Goal: Information Seeking & Learning: Learn about a topic

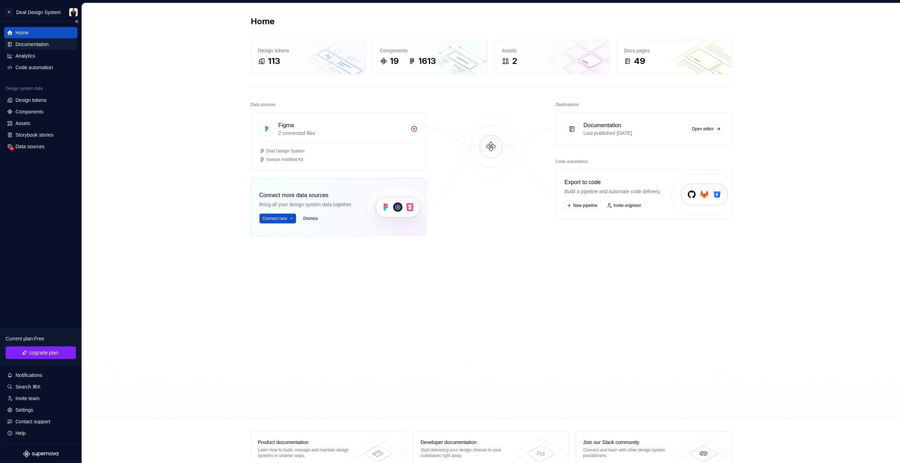
click at [37, 46] on div "Documentation" at bounding box center [31, 44] width 33 height 7
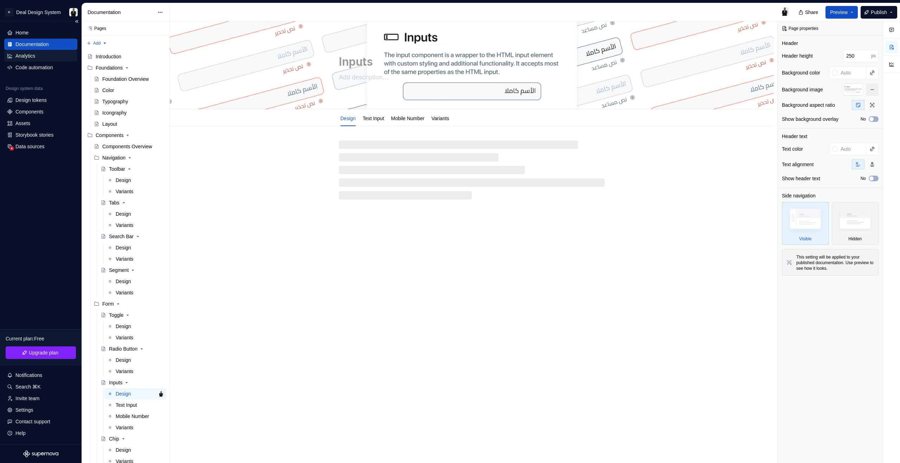
click at [23, 55] on div "Analytics" at bounding box center [25, 55] width 20 height 7
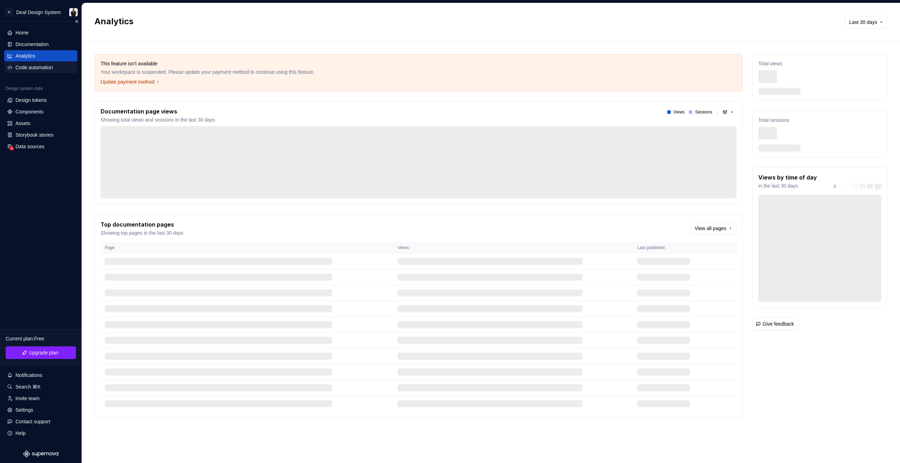
click at [38, 73] on div "Code automation" at bounding box center [40, 67] width 73 height 11
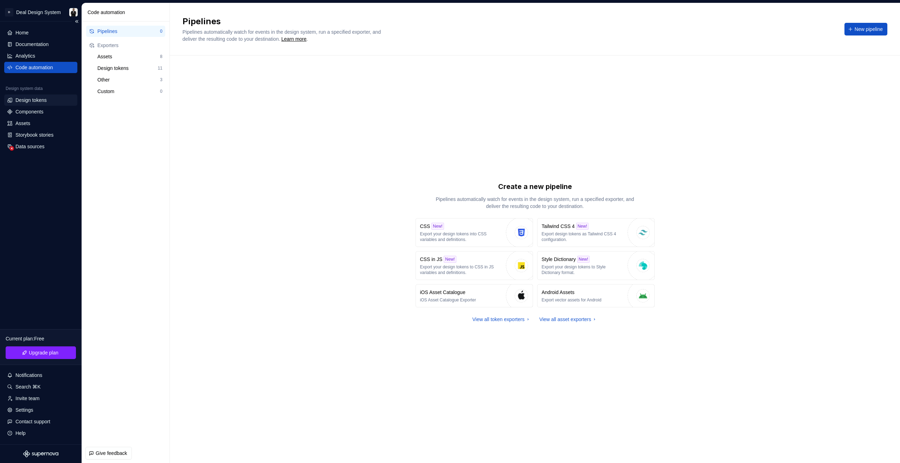
click at [39, 99] on div "Design tokens" at bounding box center [30, 100] width 31 height 7
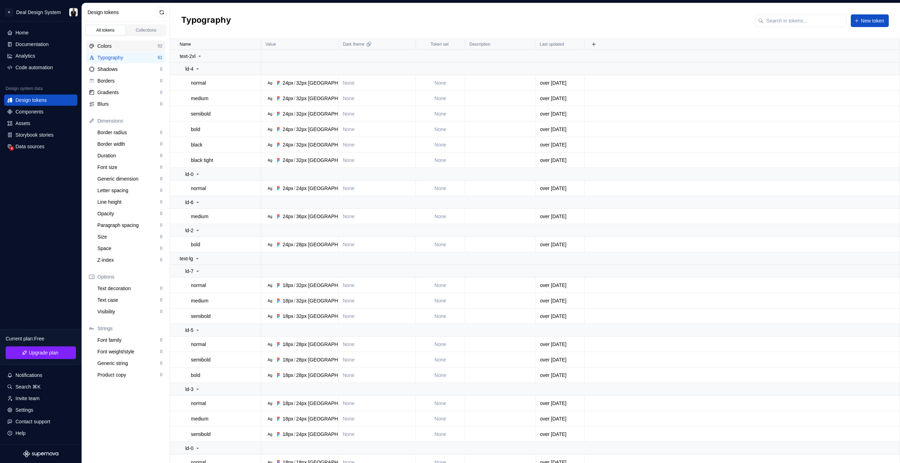
click at [133, 43] on div "Colors" at bounding box center [127, 46] width 60 height 7
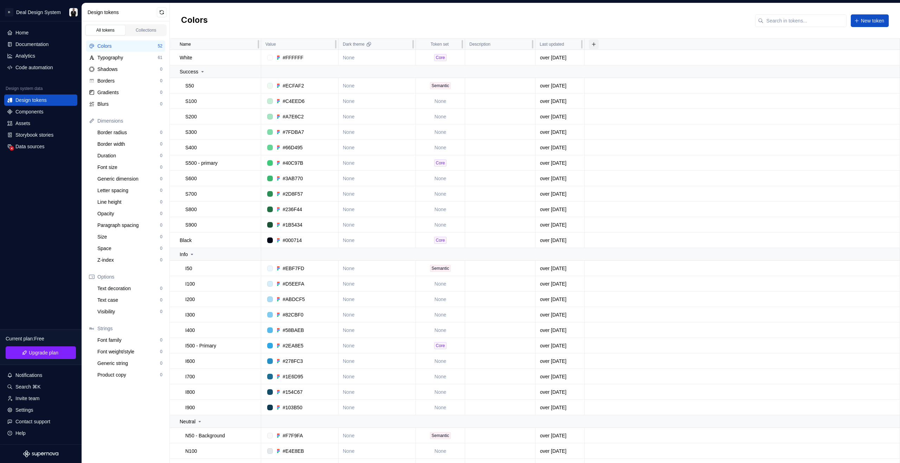
click at [592, 44] on button "button" at bounding box center [594, 44] width 10 height 10
click at [403, 32] on div "Colors New token" at bounding box center [535, 20] width 730 height 35
click at [447, 56] on div "Core" at bounding box center [440, 57] width 48 height 7
click at [444, 58] on div "Core" at bounding box center [440, 57] width 12 height 7
click at [443, 84] on div "Semantic" at bounding box center [440, 85] width 20 height 7
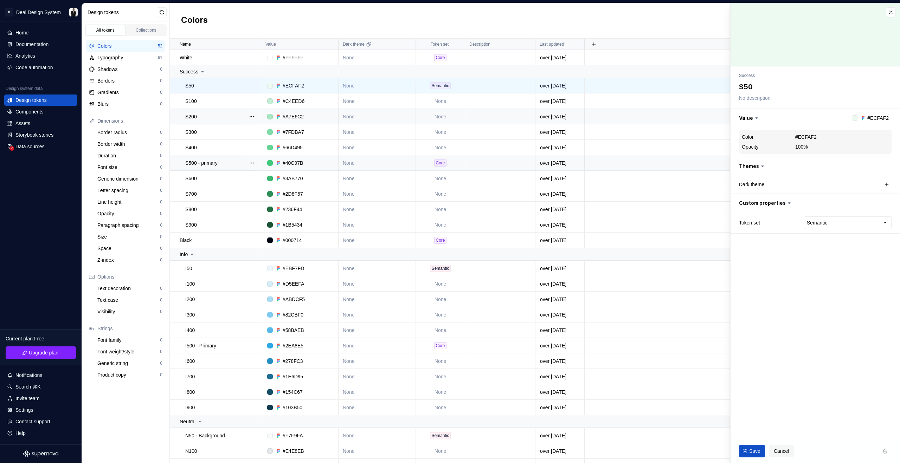
click at [443, 163] on div "Core" at bounding box center [440, 163] width 12 height 7
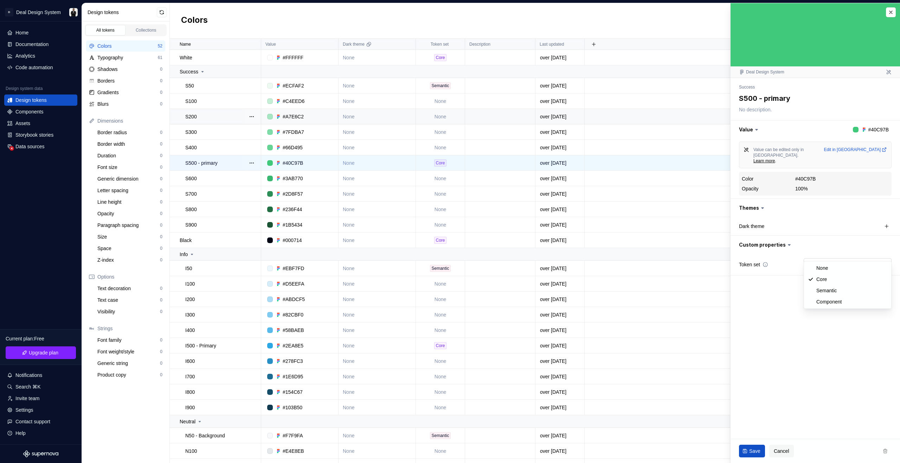
click at [825, 258] on html "D Deal Design System Home Documentation Analytics Code automation Design system…" at bounding box center [450, 231] width 900 height 463
click at [813, 216] on html "D Deal Design System Home Documentation Analytics Code automation Design system…" at bounding box center [450, 231] width 900 height 463
click at [889, 221] on button "button" at bounding box center [886, 226] width 10 height 10
click at [813, 220] on button "button" at bounding box center [814, 226] width 13 height 13
type textarea "*"
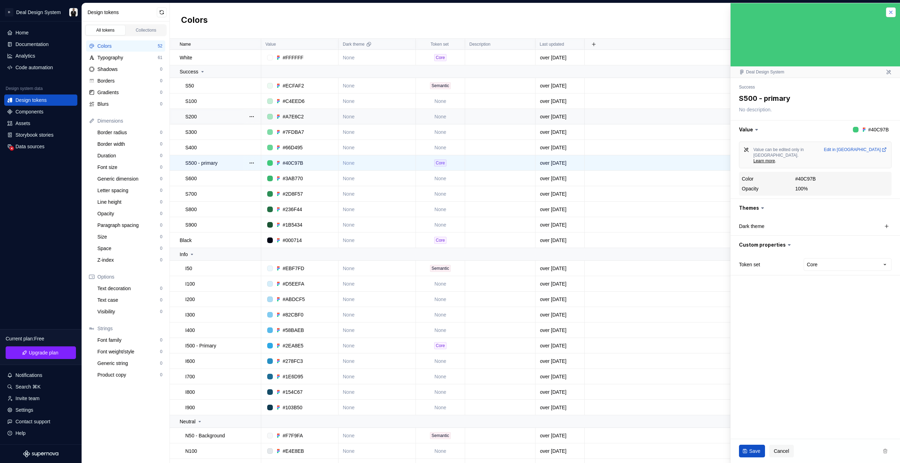
drag, startPoint x: 893, startPoint y: 11, endPoint x: 890, endPoint y: 12, distance: 3.8
click at [893, 11] on button "button" at bounding box center [891, 12] width 10 height 10
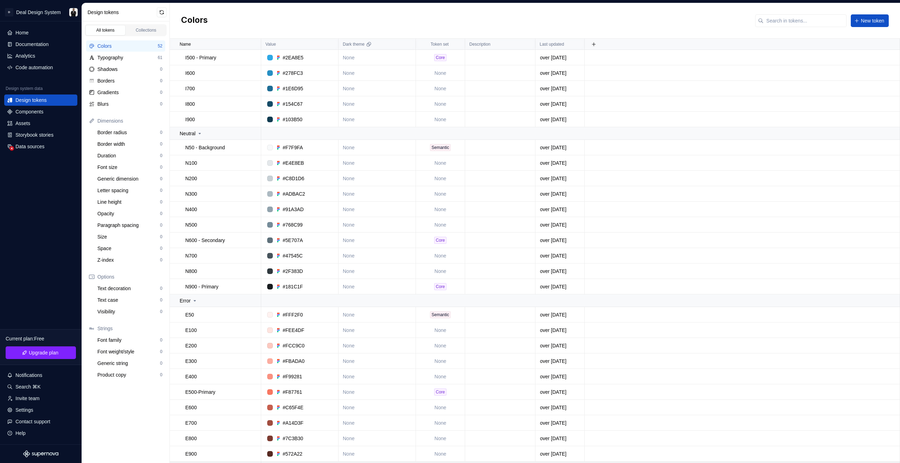
scroll to position [454, 0]
click at [124, 59] on div "Typography" at bounding box center [127, 57] width 60 height 7
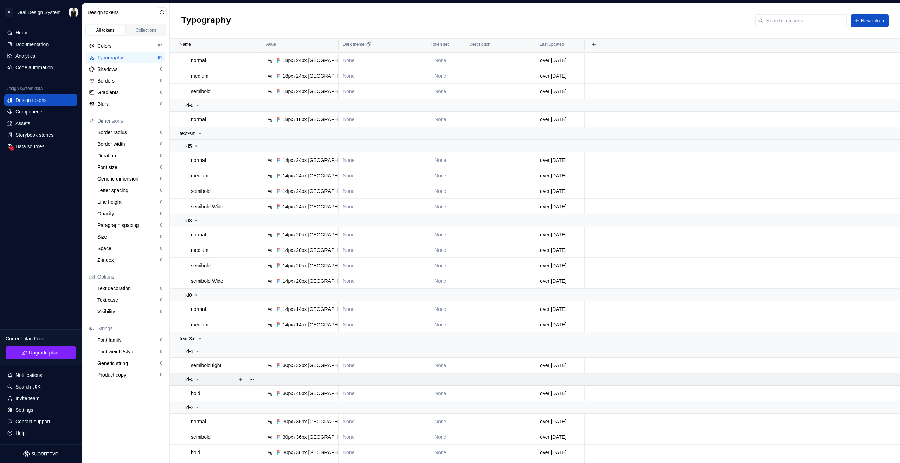
scroll to position [539, 0]
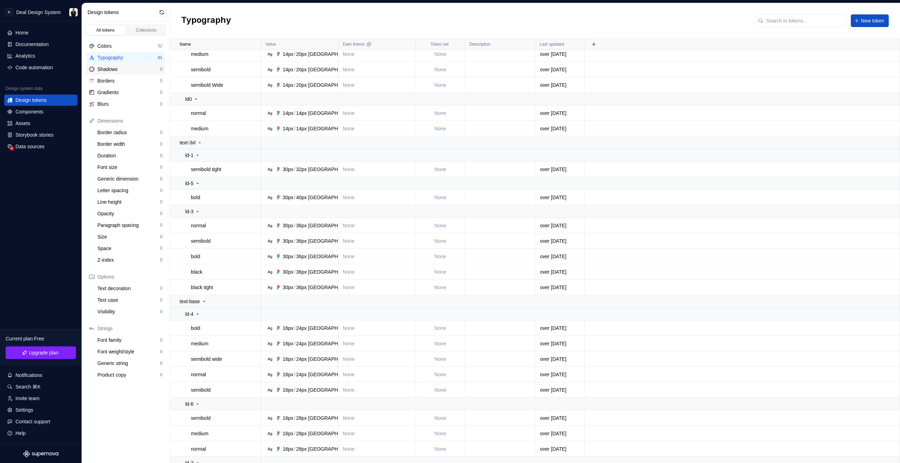
click at [129, 73] on div "Shadows 0" at bounding box center [125, 69] width 79 height 11
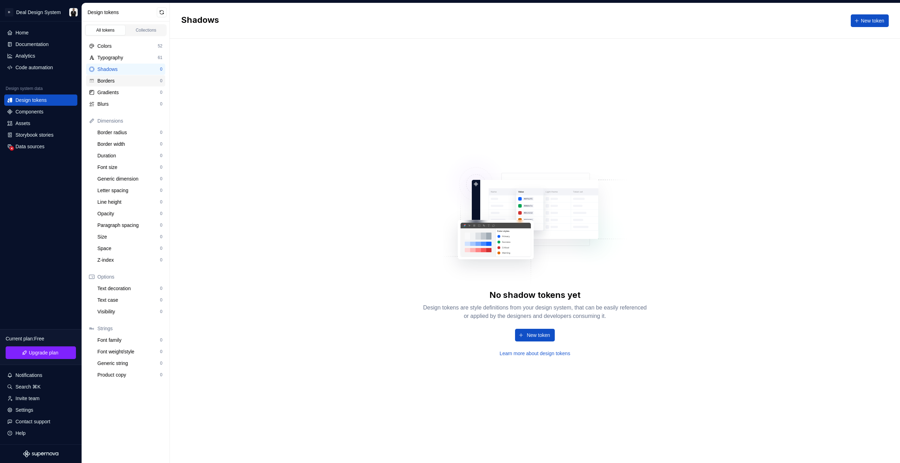
click at [125, 82] on div "Borders" at bounding box center [128, 80] width 63 height 7
click at [127, 91] on div "Gradients" at bounding box center [128, 92] width 63 height 7
click at [127, 105] on div "Blurs" at bounding box center [128, 104] width 63 height 7
click at [134, 134] on div "Border radius" at bounding box center [128, 132] width 63 height 7
click at [46, 112] on div "Components" at bounding box center [40, 111] width 67 height 7
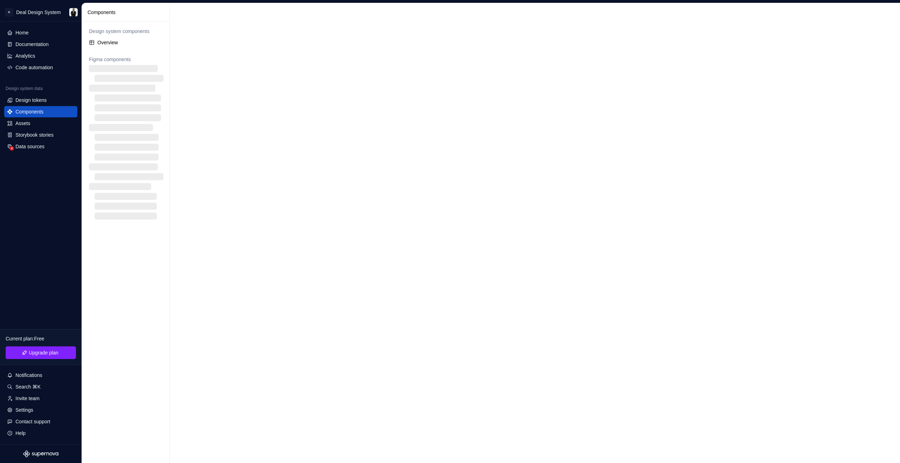
click at [113, 54] on div "Figma components" at bounding box center [125, 59] width 79 height 11
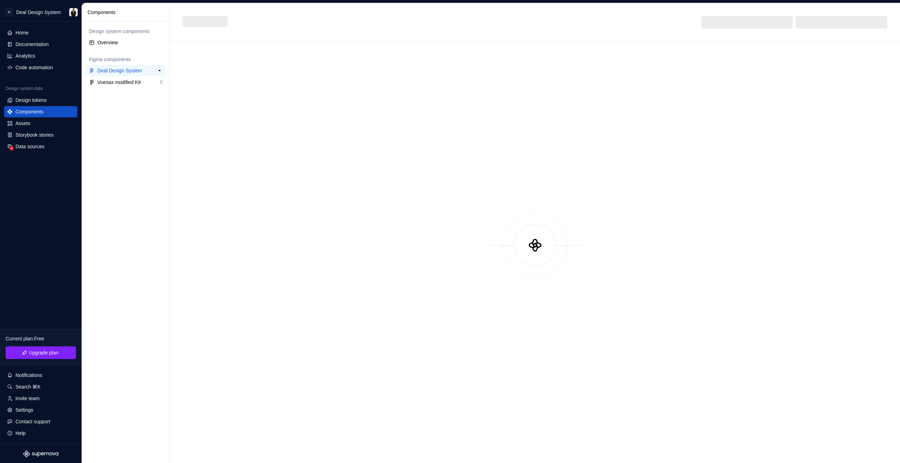
click at [120, 75] on div "Deal Design System 0" at bounding box center [125, 70] width 79 height 11
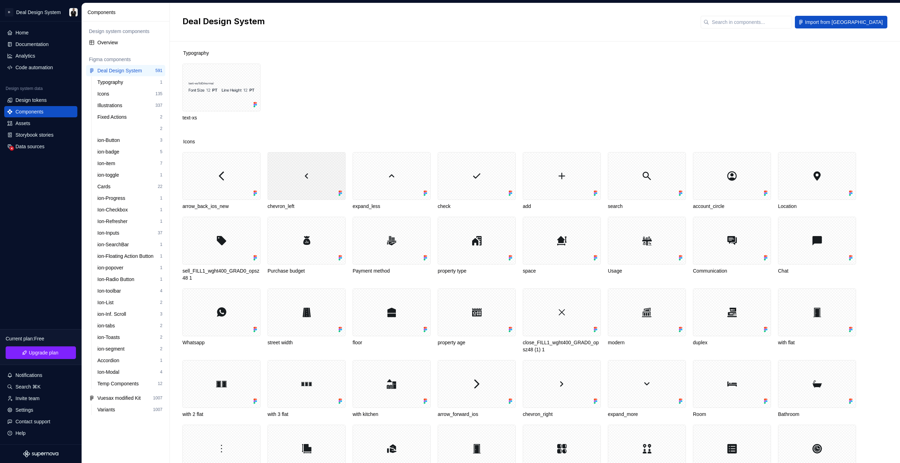
scroll to position [14, 0]
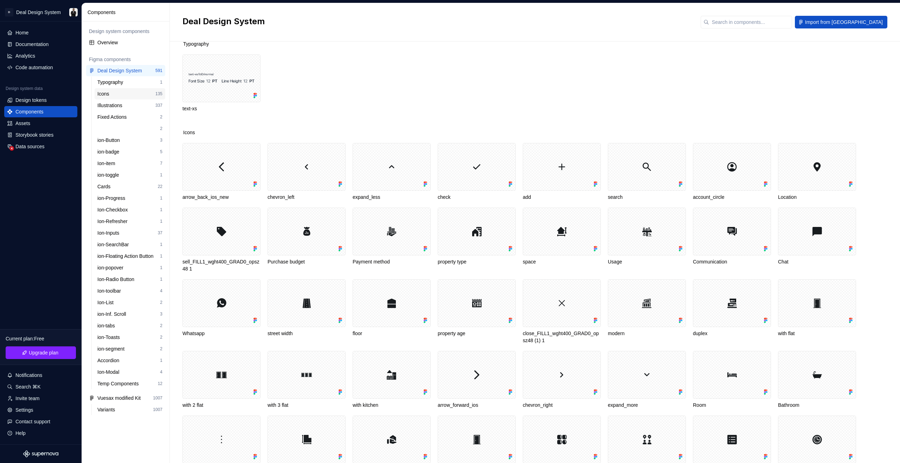
click at [118, 95] on div "Icons" at bounding box center [126, 93] width 58 height 7
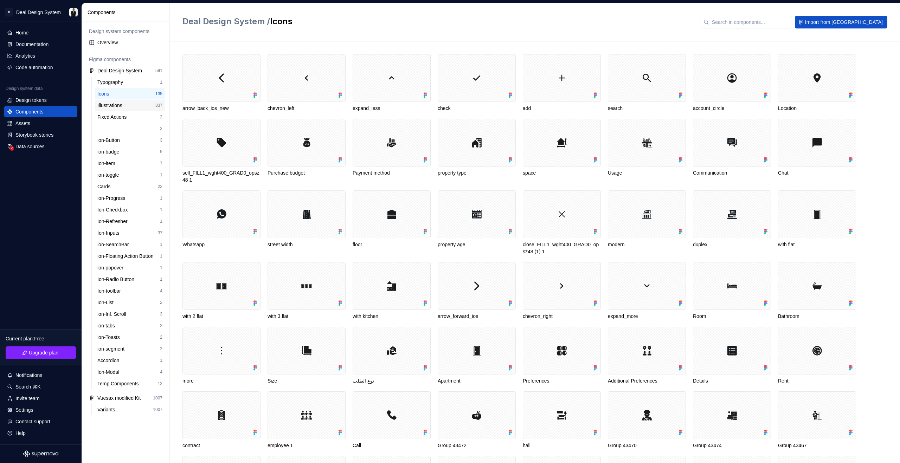
click at [145, 110] on div "Illustrations 337" at bounding box center [130, 105] width 71 height 11
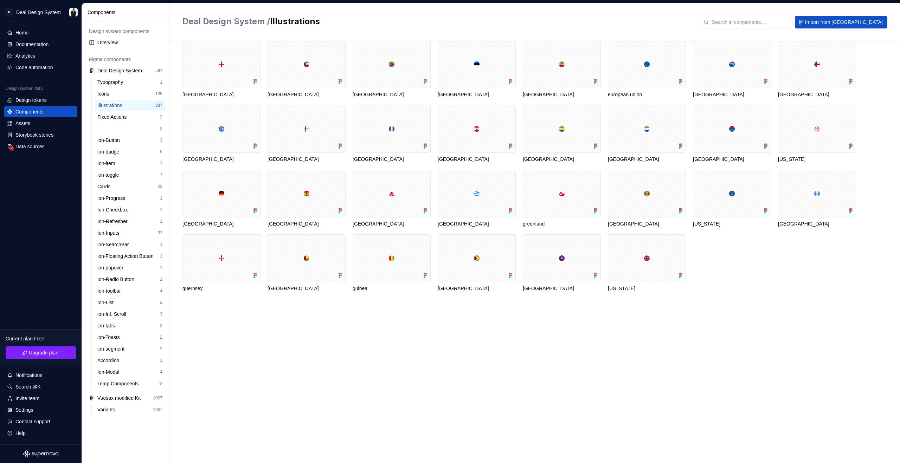
scroll to position [2440, 0]
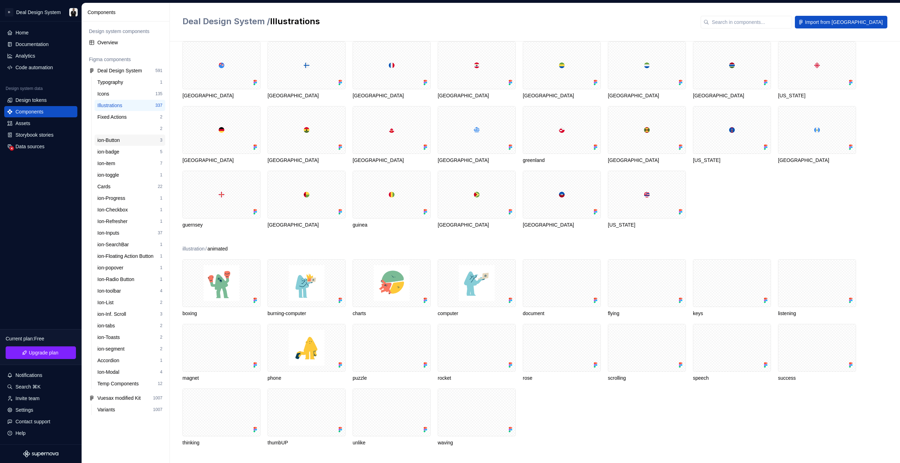
click at [131, 141] on div "ion-Button" at bounding box center [128, 140] width 63 height 7
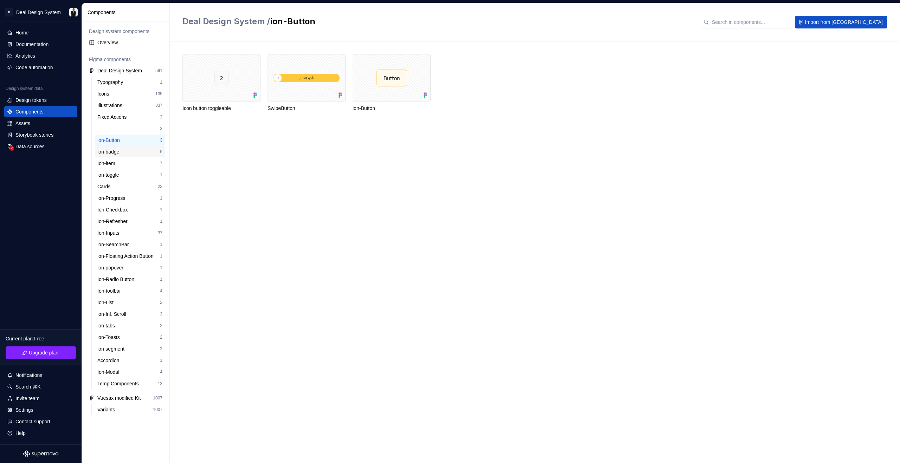
click at [130, 148] on div "ion-badge 5" at bounding box center [130, 151] width 71 height 11
click at [147, 187] on div "Cards" at bounding box center [127, 186] width 60 height 7
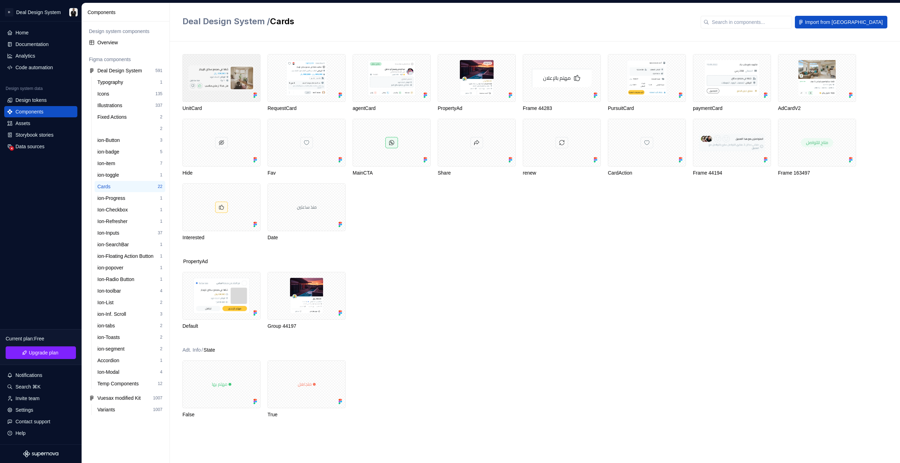
click at [225, 98] on div at bounding box center [221, 78] width 78 height 48
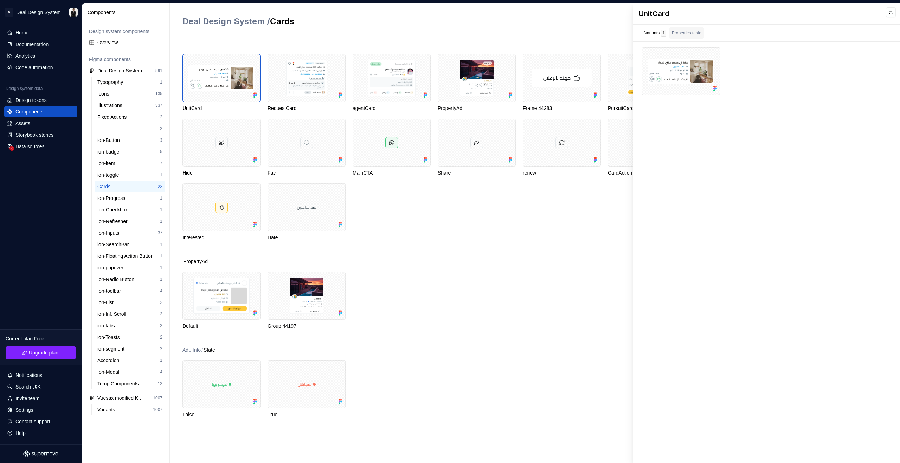
click at [685, 33] on div "Properties table" at bounding box center [687, 33] width 30 height 7
click at [660, 33] on div "Variants 1" at bounding box center [655, 33] width 22 height 7
click at [678, 72] on div at bounding box center [680, 71] width 79 height 48
click at [688, 29] on div "Properties table" at bounding box center [686, 32] width 35 height 11
click at [897, 12] on div "UnitCard" at bounding box center [766, 13] width 267 height 21
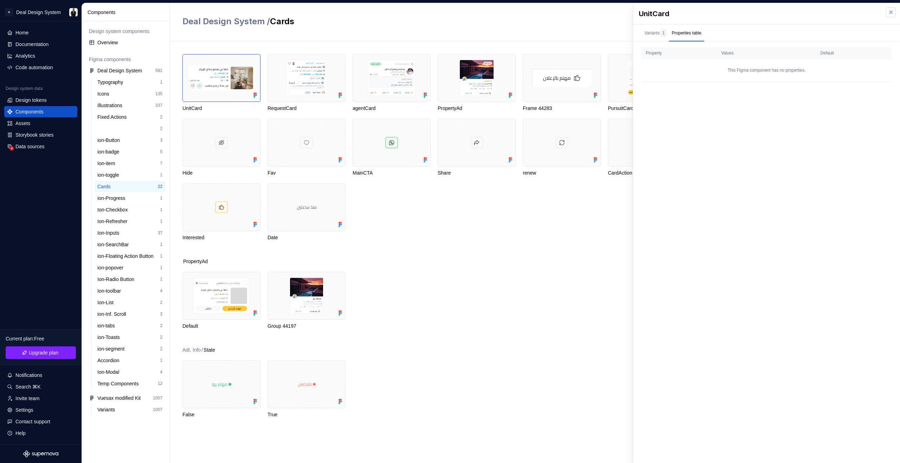
click at [891, 12] on button "button" at bounding box center [891, 12] width 10 height 10
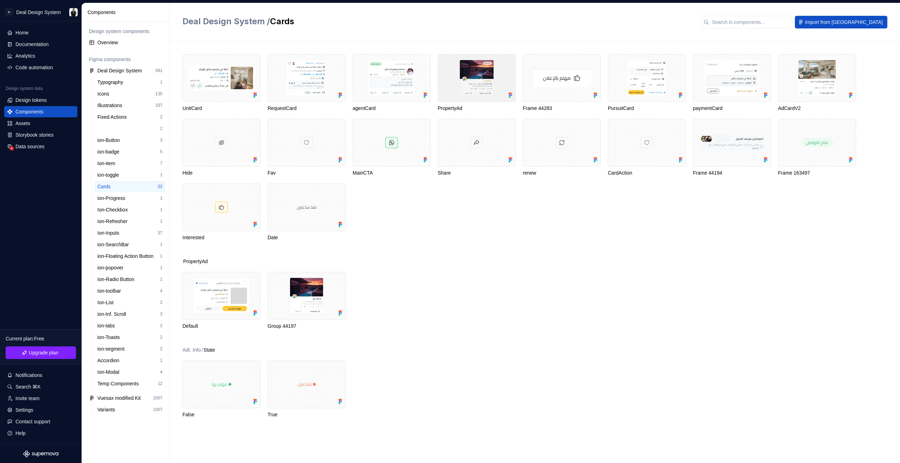
click at [486, 80] on div at bounding box center [477, 78] width 78 height 48
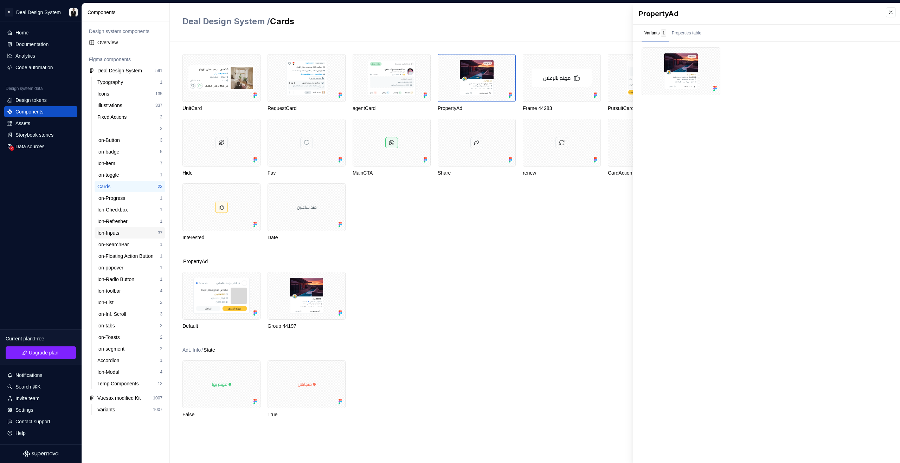
click at [152, 237] on div "Ion-Inputs 37" at bounding box center [130, 232] width 71 height 11
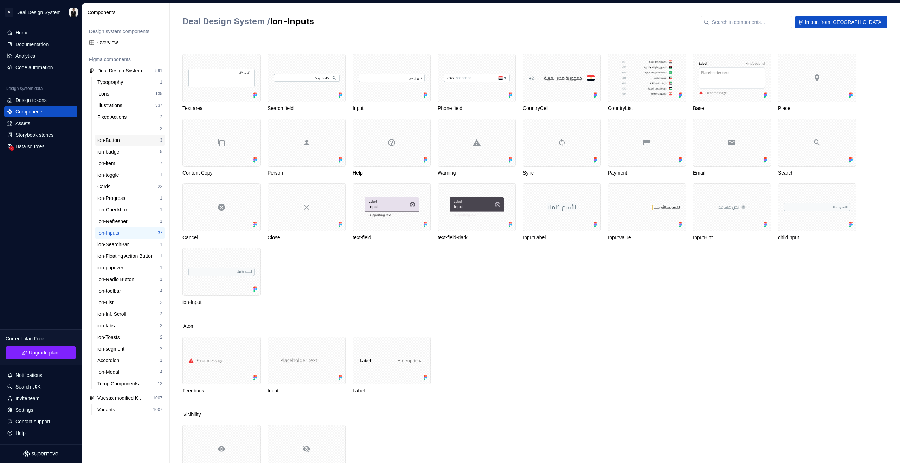
click at [126, 144] on div "ion-Button 3" at bounding box center [130, 140] width 71 height 11
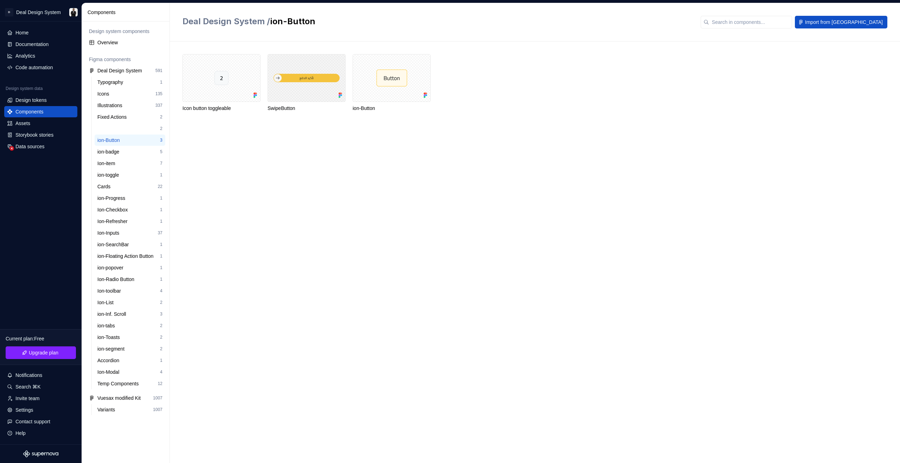
click at [317, 94] on div at bounding box center [306, 78] width 78 height 48
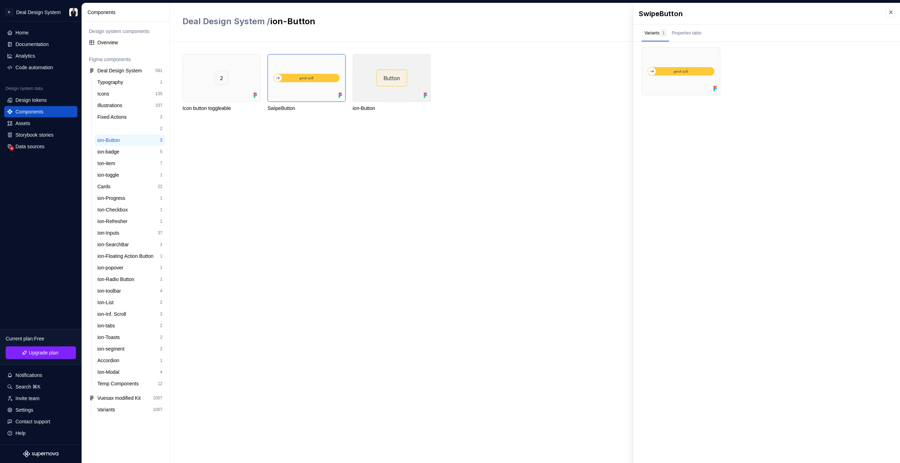
click at [385, 84] on div at bounding box center [392, 78] width 78 height 48
click at [677, 68] on div at bounding box center [680, 71] width 79 height 48
click at [712, 59] on button "button" at bounding box center [712, 56] width 10 height 10
click at [49, 120] on div "Assets" at bounding box center [40, 123] width 67 height 7
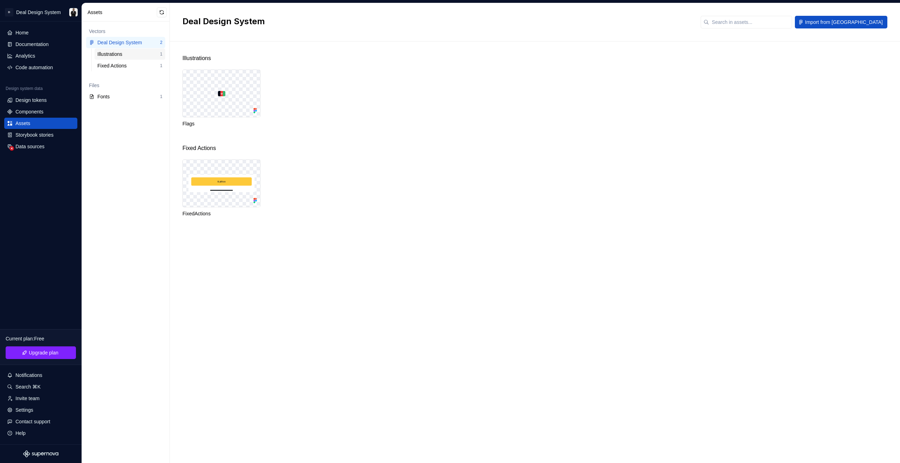
click at [128, 58] on div "Illustrations 1" at bounding box center [130, 54] width 71 height 11
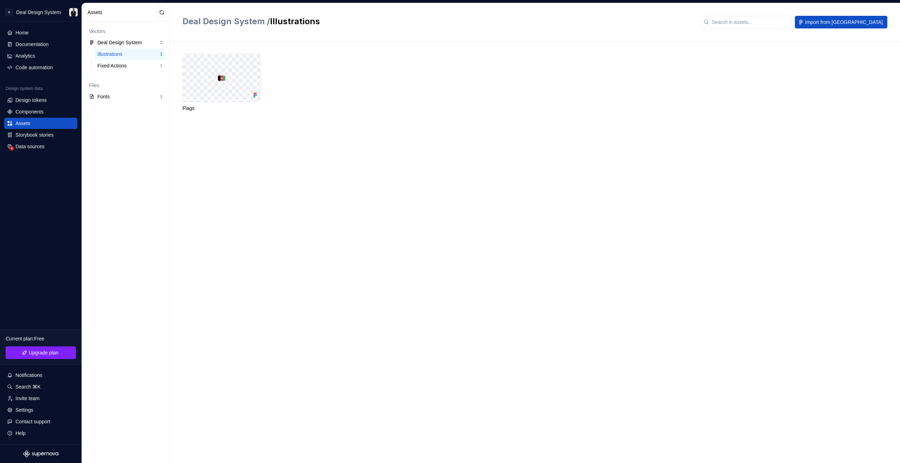
click at [122, 102] on div "Vectors Deal Design System 2 Illustrations 1 Fixed Actions 1 Files Fonts 1" at bounding box center [126, 242] width 88 height 442
click at [123, 100] on div "Fonts 1" at bounding box center [125, 96] width 79 height 11
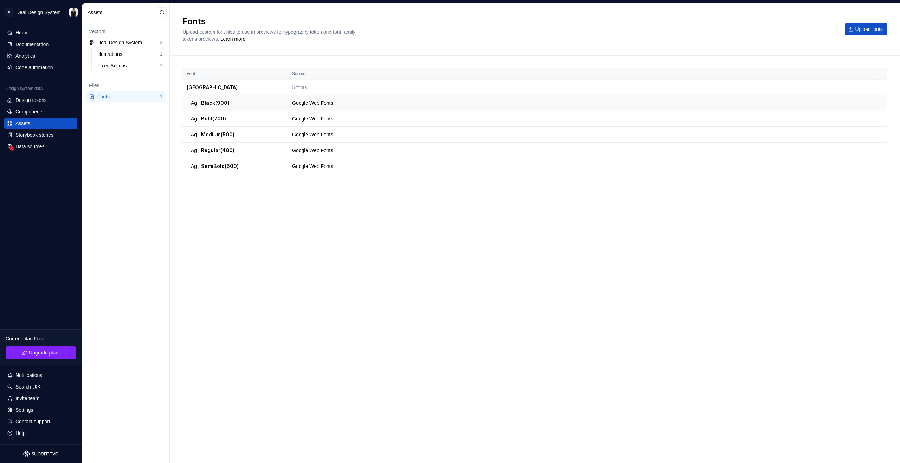
click at [824, 104] on div "Google Web Fonts" at bounding box center [585, 102] width 586 height 7
click at [222, 106] on td "Ag Black (900)" at bounding box center [234, 103] width 105 height 16
click at [217, 103] on span "Black (900)" at bounding box center [215, 102] width 28 height 7
click at [43, 138] on div "Storybook stories" at bounding box center [34, 134] width 38 height 7
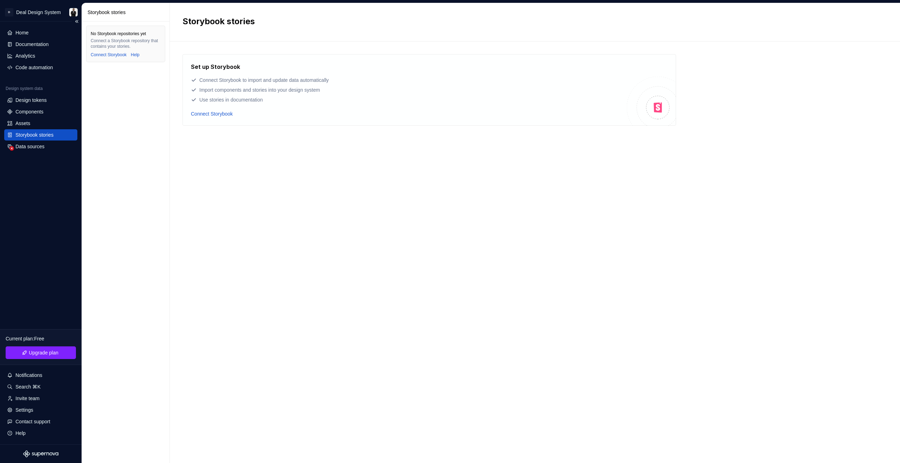
click at [44, 135] on div "Storybook stories" at bounding box center [34, 134] width 38 height 7
click at [49, 147] on div "Data sources" at bounding box center [40, 146] width 67 height 7
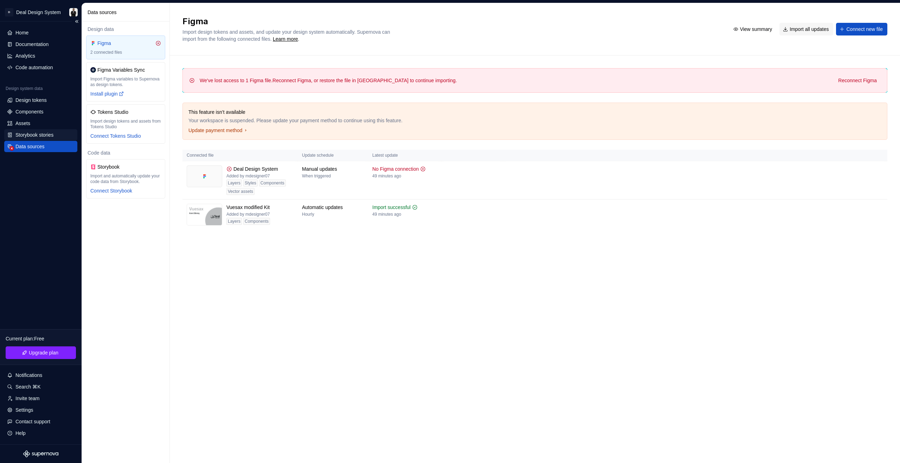
click at [37, 131] on div "Storybook stories" at bounding box center [34, 134] width 38 height 7
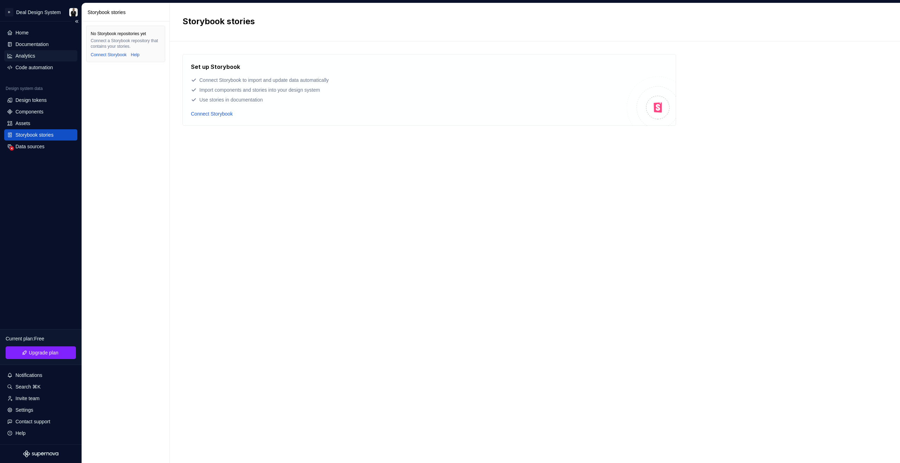
click at [32, 59] on div "Analytics" at bounding box center [40, 55] width 73 height 11
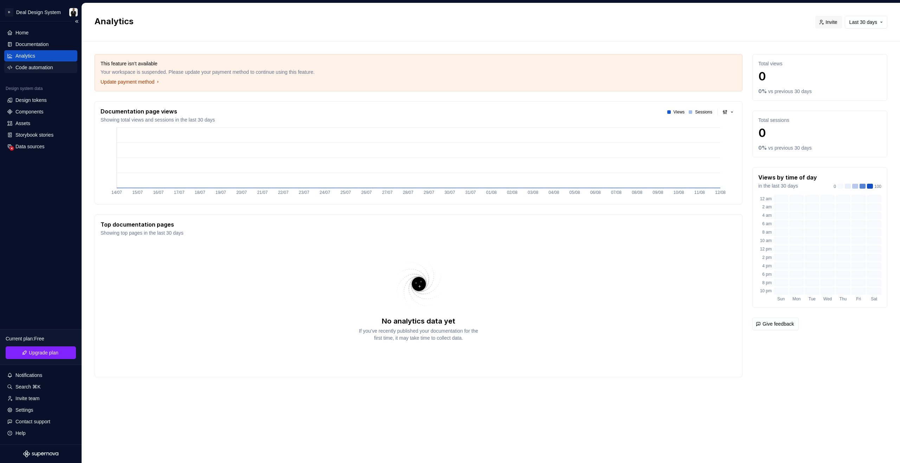
click at [48, 65] on div "Code automation" at bounding box center [34, 67] width 38 height 7
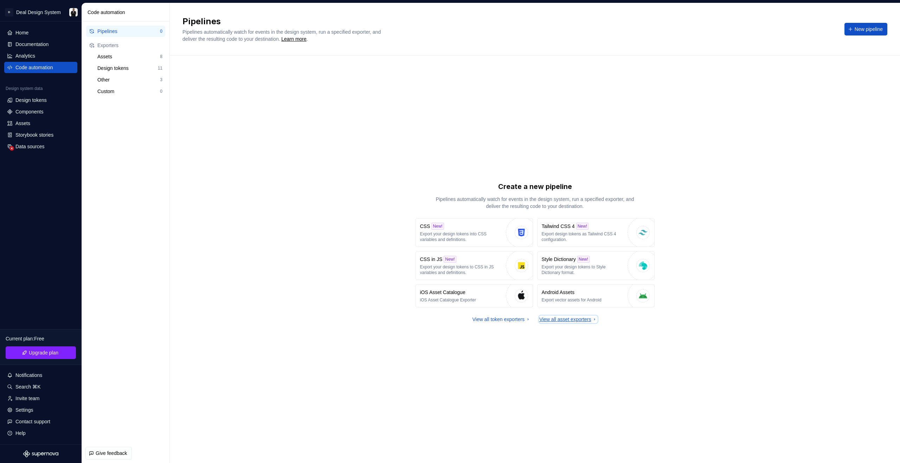
click at [549, 319] on div "View all asset exporters" at bounding box center [568, 319] width 58 height 7
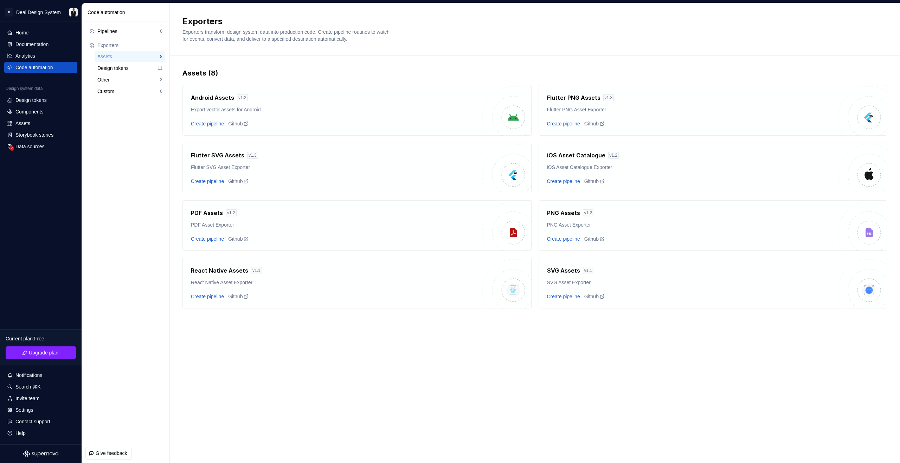
click at [363, 121] on div "Create pipeline Github" at bounding box center [336, 123] width 291 height 7
click at [210, 123] on div "Create pipeline" at bounding box center [207, 123] width 33 height 7
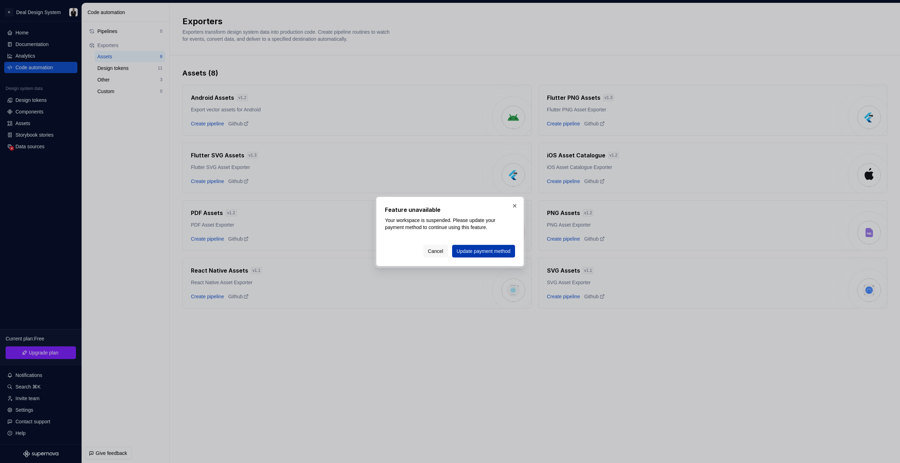
click at [463, 252] on span "Update payment method" at bounding box center [484, 251] width 54 height 7
click at [516, 208] on button "button" at bounding box center [515, 206] width 10 height 10
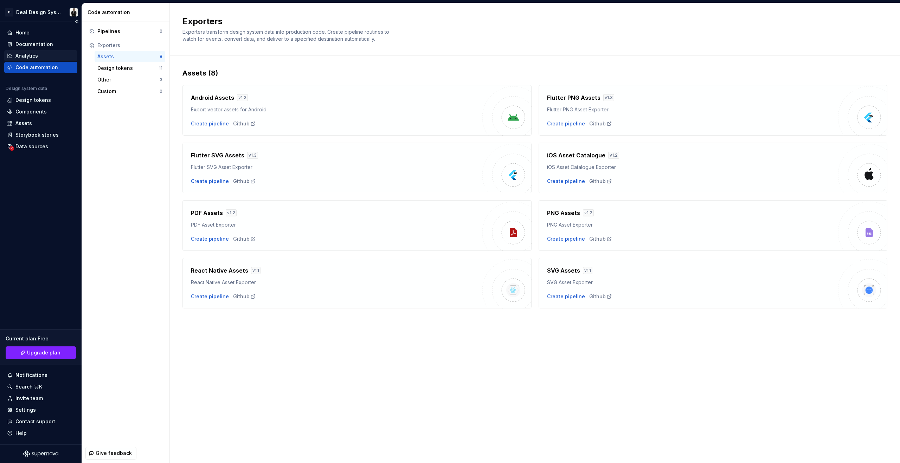
click at [52, 52] on div "Analytics" at bounding box center [40, 55] width 73 height 11
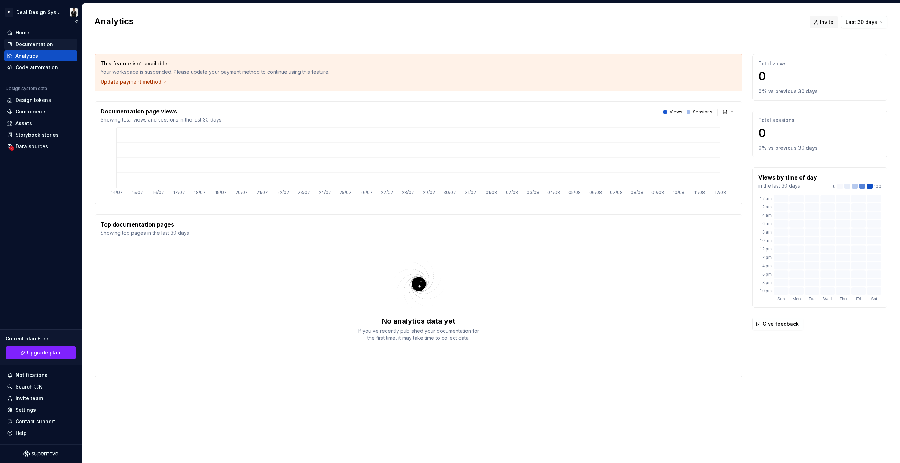
click at [52, 45] on div "Documentation" at bounding box center [40, 44] width 67 height 7
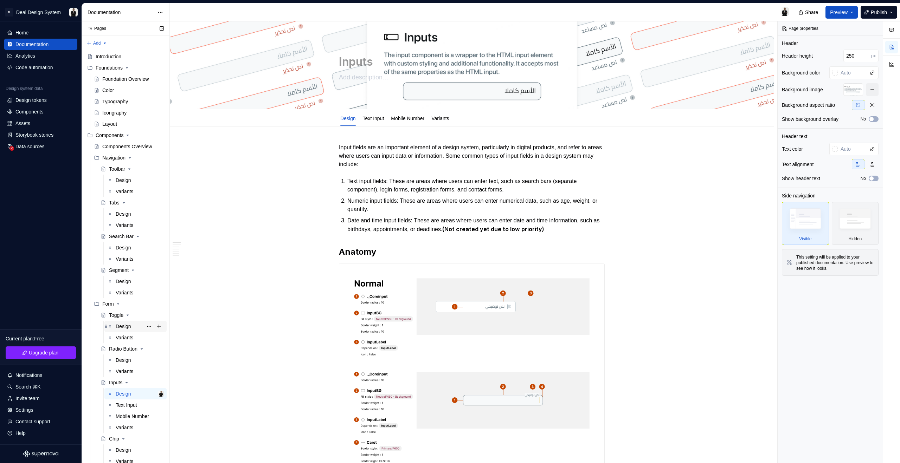
click at [124, 324] on div "Design" at bounding box center [123, 326] width 15 height 7
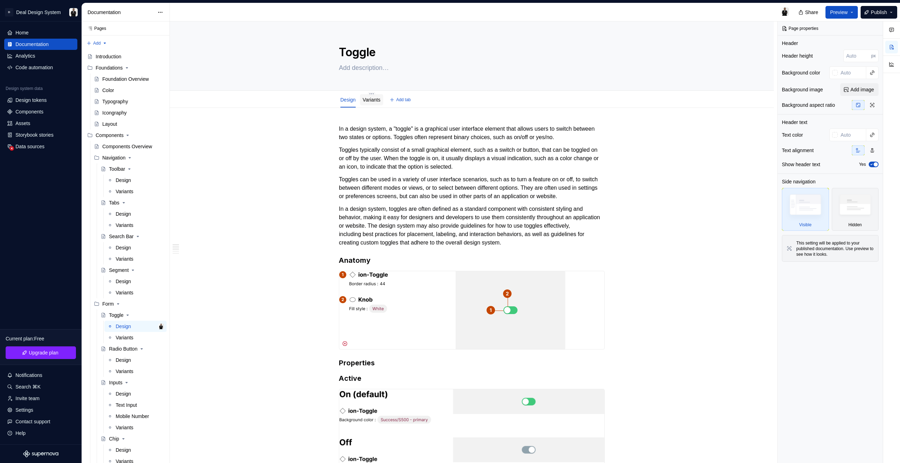
click at [366, 102] on link "Variants" at bounding box center [372, 100] width 18 height 6
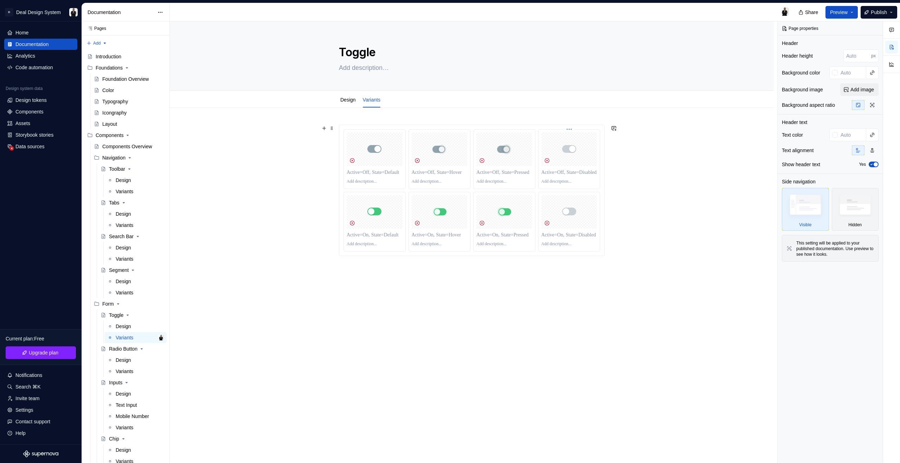
click at [586, 144] on div at bounding box center [569, 149] width 56 height 34
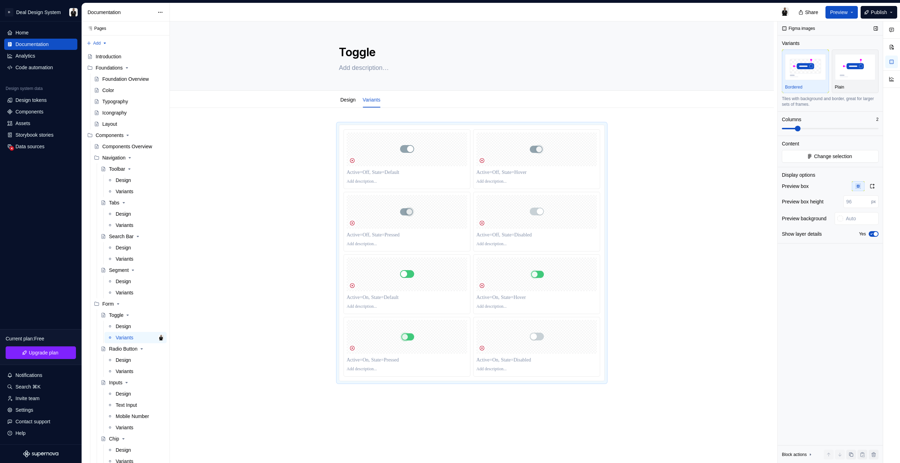
click at [800, 131] on span at bounding box center [798, 129] width 6 height 6
click at [832, 160] on button "Change selection" at bounding box center [830, 156] width 97 height 13
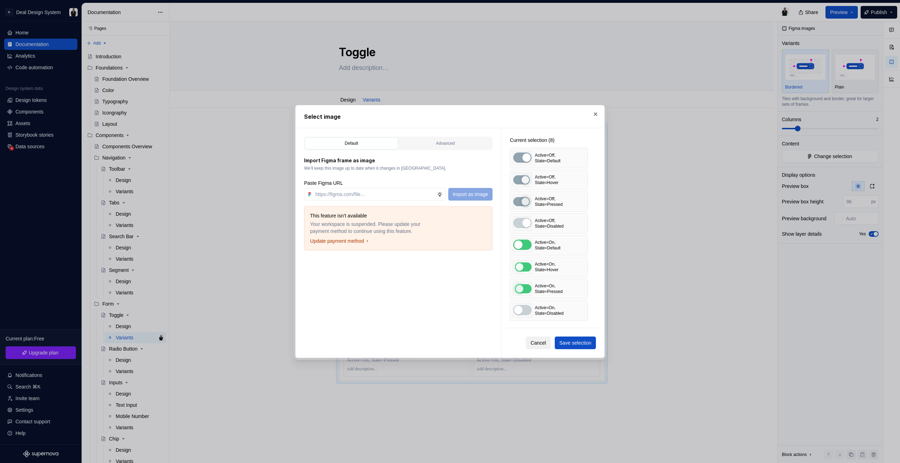
click at [542, 346] on span "Cancel" at bounding box center [537, 343] width 15 height 7
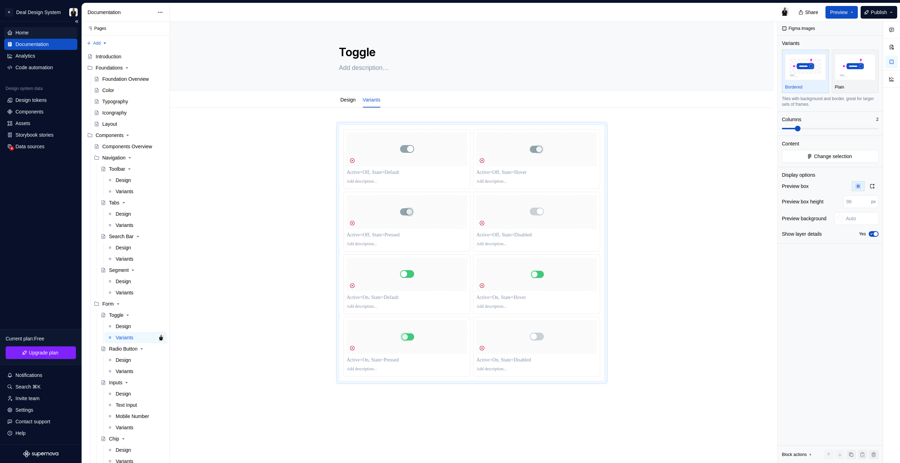
click at [38, 33] on div "Home" at bounding box center [40, 32] width 67 height 7
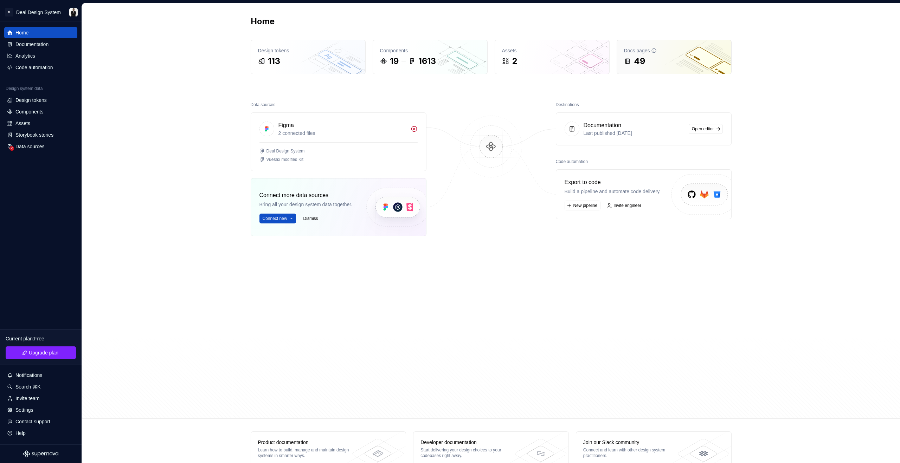
click at [636, 54] on div "Docs pages 49" at bounding box center [674, 57] width 114 height 34
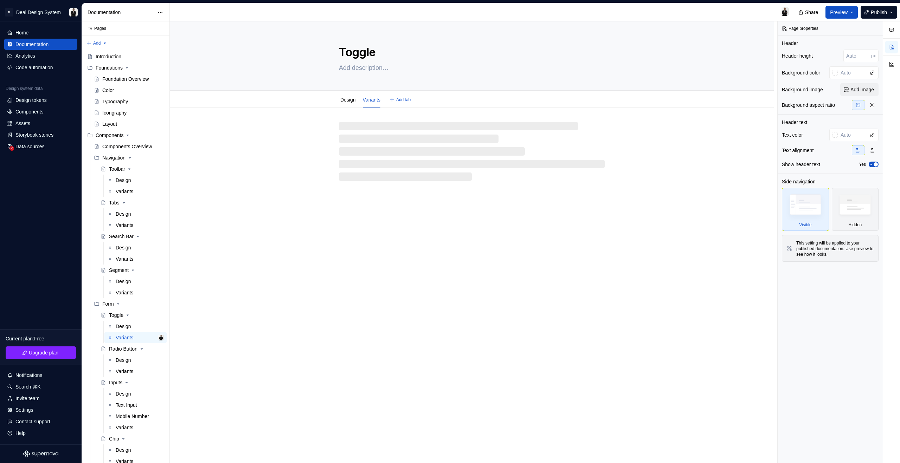
type textarea "*"
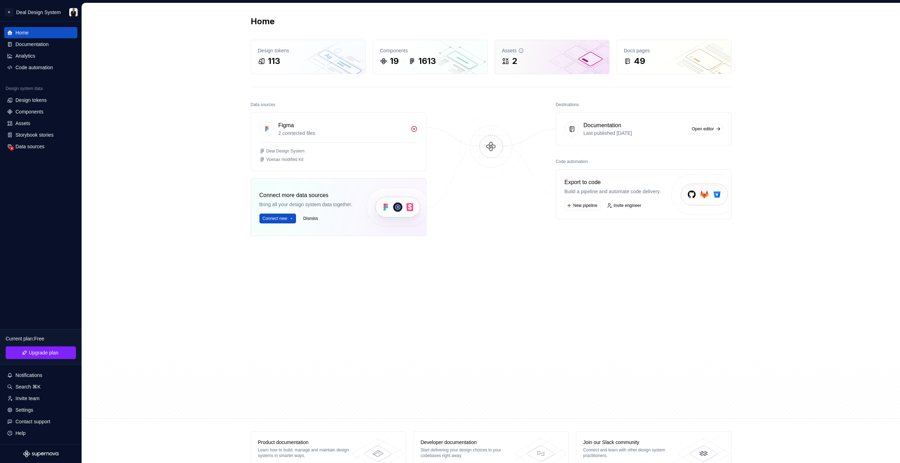
click at [560, 59] on div "2" at bounding box center [552, 61] width 100 height 11
click at [641, 208] on link "Invite engineer" at bounding box center [624, 206] width 40 height 10
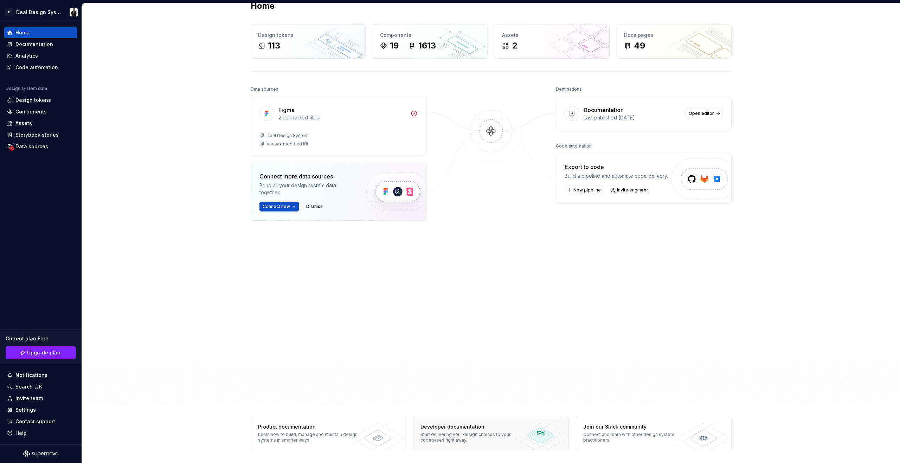
click at [470, 434] on div "Start delivering your design choices to your codebases right away." at bounding box center [471, 437] width 102 height 11
